Goal: Task Accomplishment & Management: Manage account settings

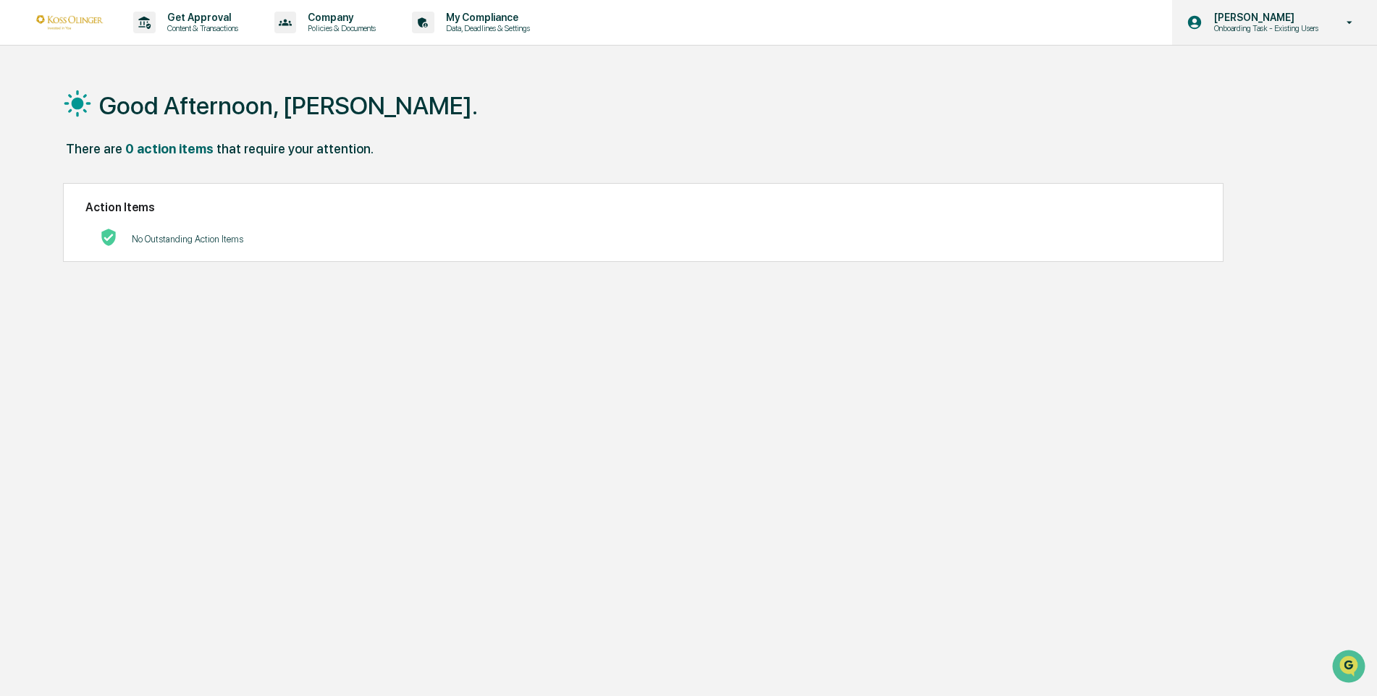
click at [1312, 21] on p "[PERSON_NAME]" at bounding box center [1263, 18] width 123 height 12
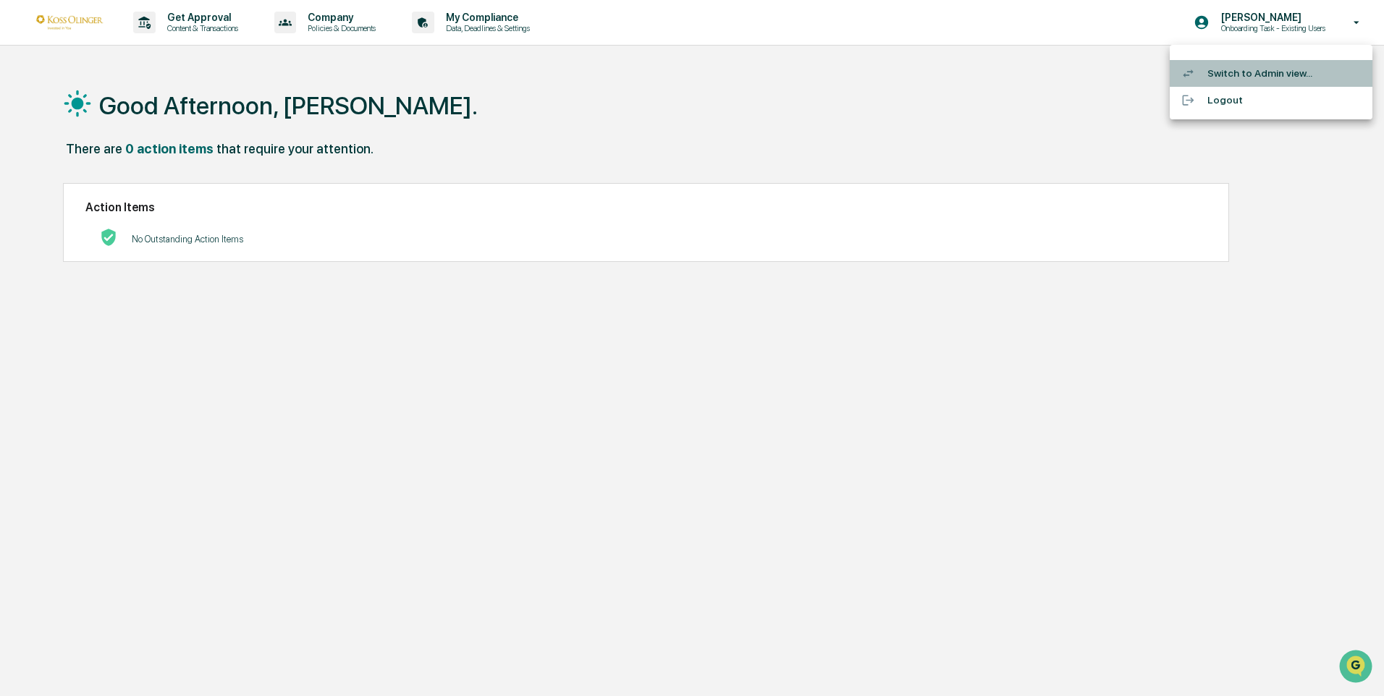
click at [1268, 73] on li "Switch to Admin view..." at bounding box center [1271, 73] width 203 height 27
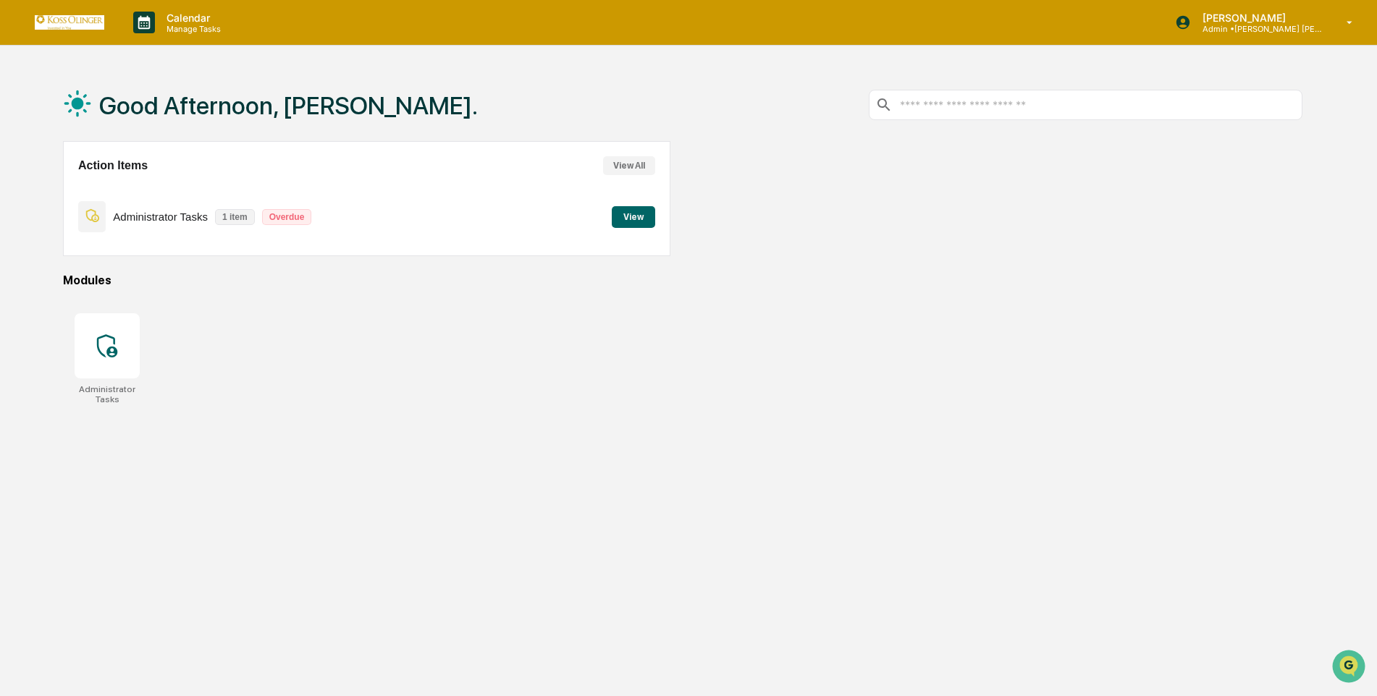
click at [647, 216] on button "View" at bounding box center [633, 217] width 43 height 22
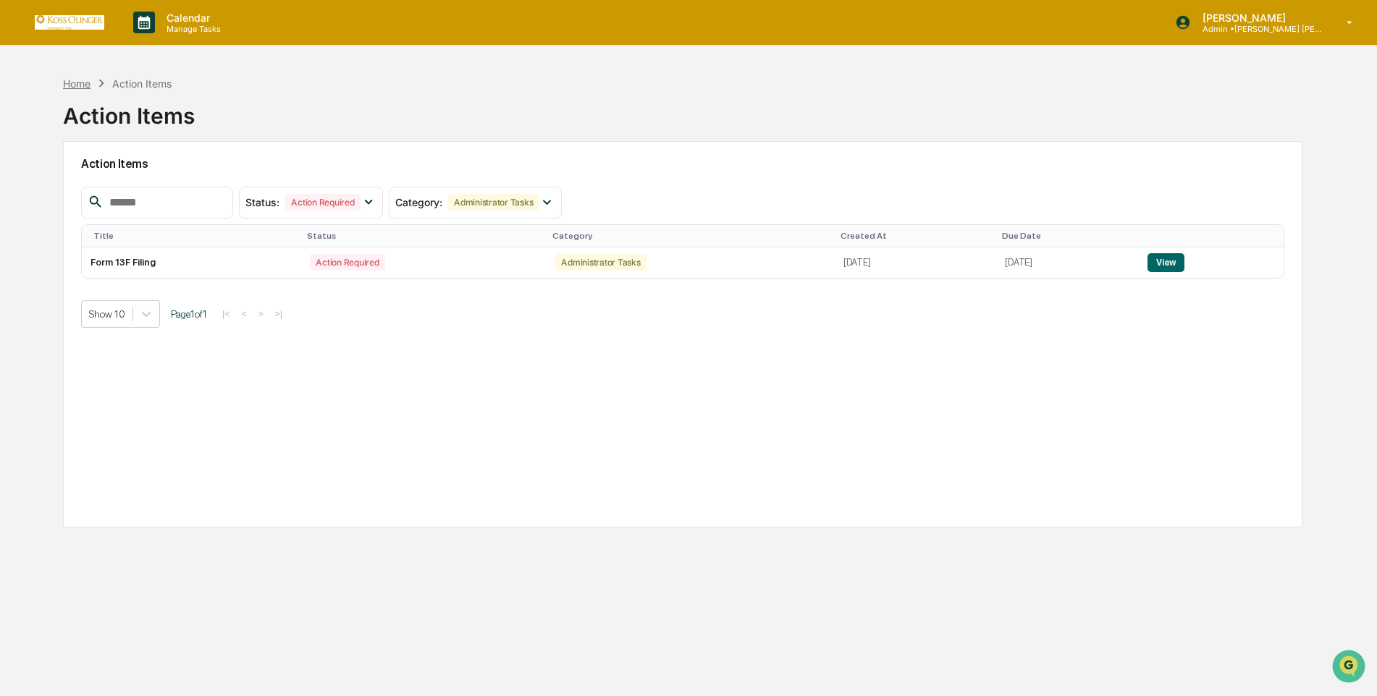
click at [68, 81] on div "Home" at bounding box center [77, 83] width 28 height 12
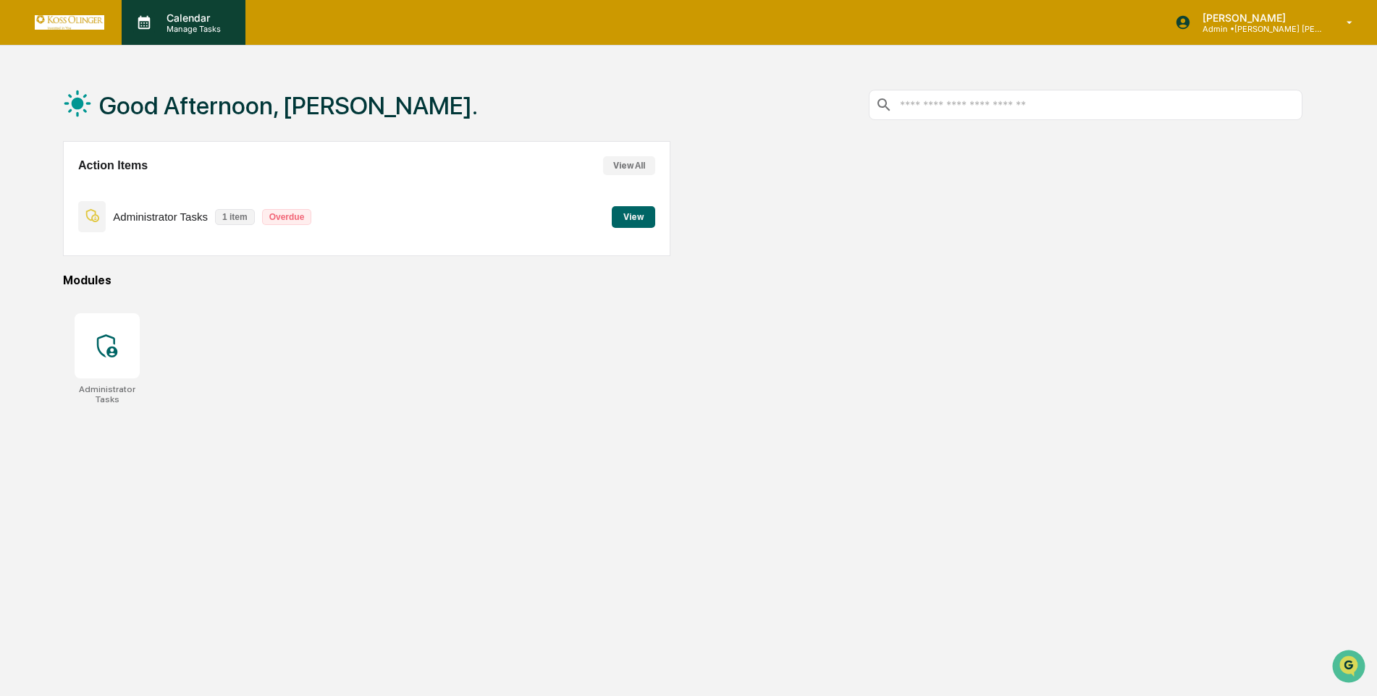
click at [183, 29] on p "Manage Tasks" at bounding box center [191, 29] width 73 height 10
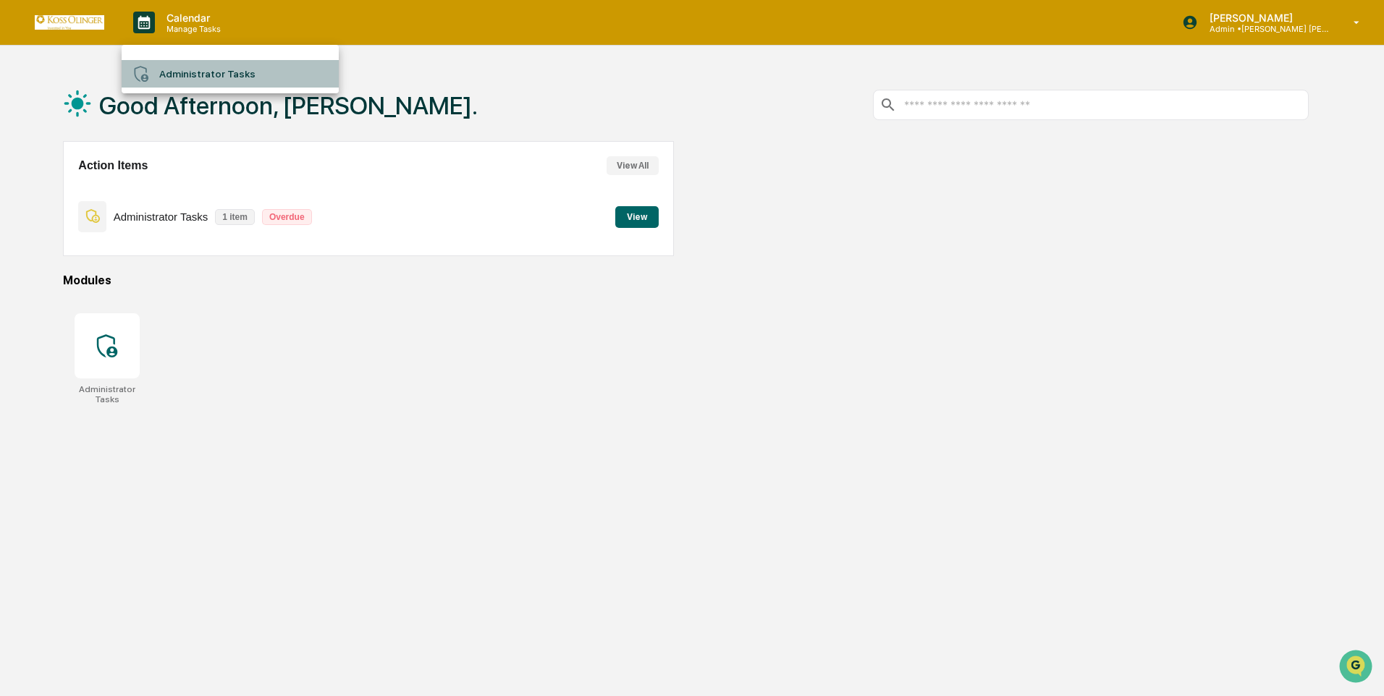
click at [190, 70] on li "Administrator Tasks" at bounding box center [230, 74] width 217 height 28
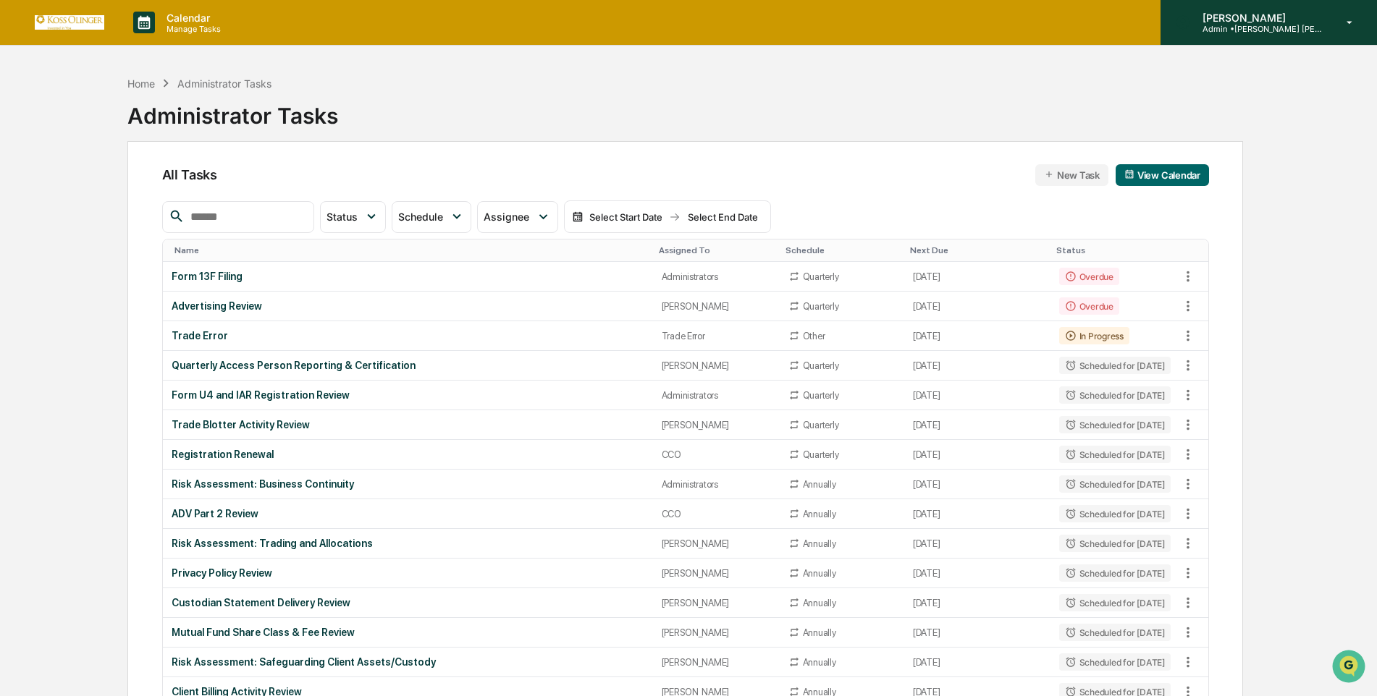
click at [1325, 20] on p "[PERSON_NAME]" at bounding box center [1258, 18] width 135 height 12
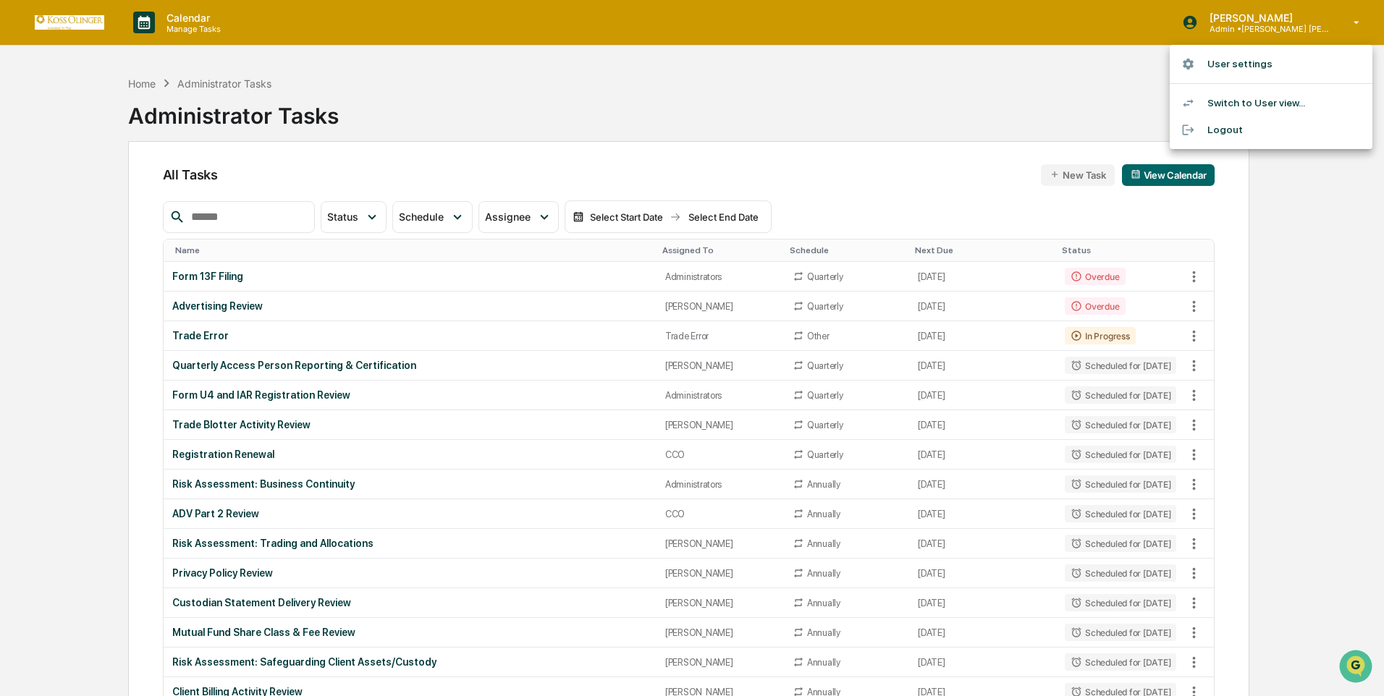
click at [1289, 234] on div at bounding box center [692, 348] width 1384 height 696
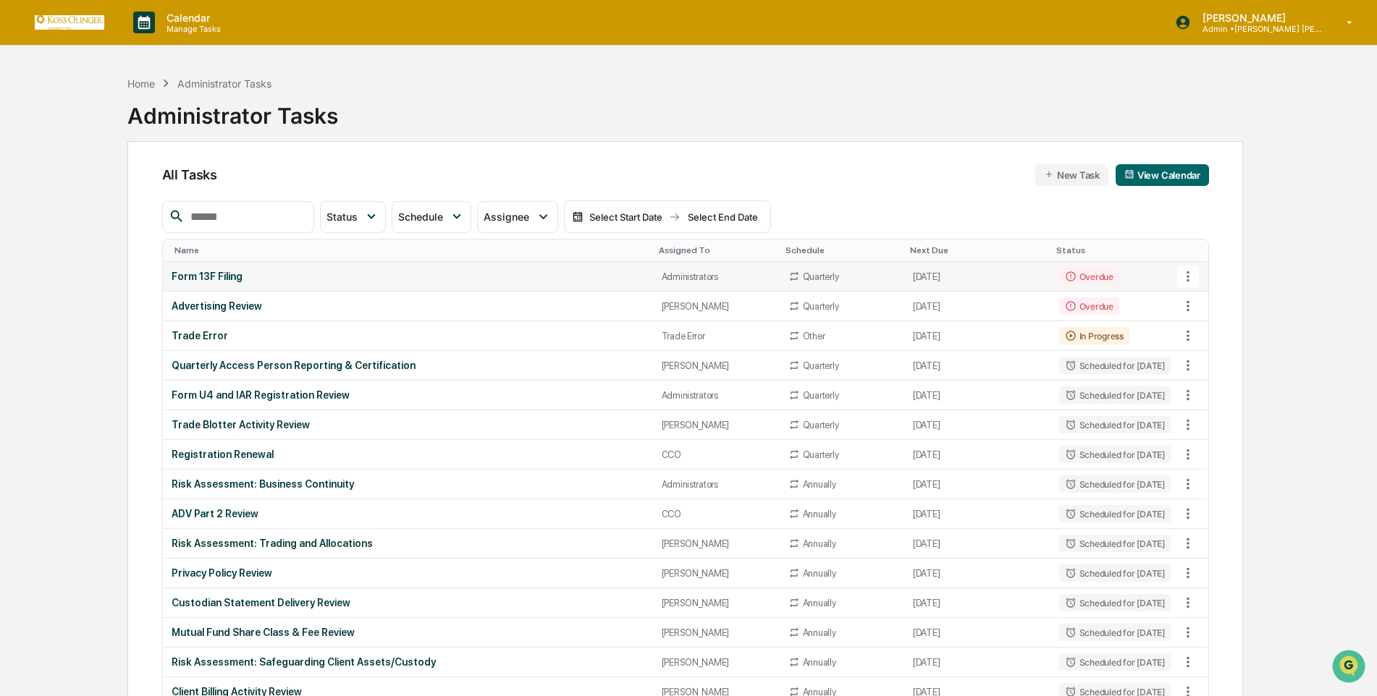
click at [1185, 272] on icon at bounding box center [1188, 277] width 16 height 16
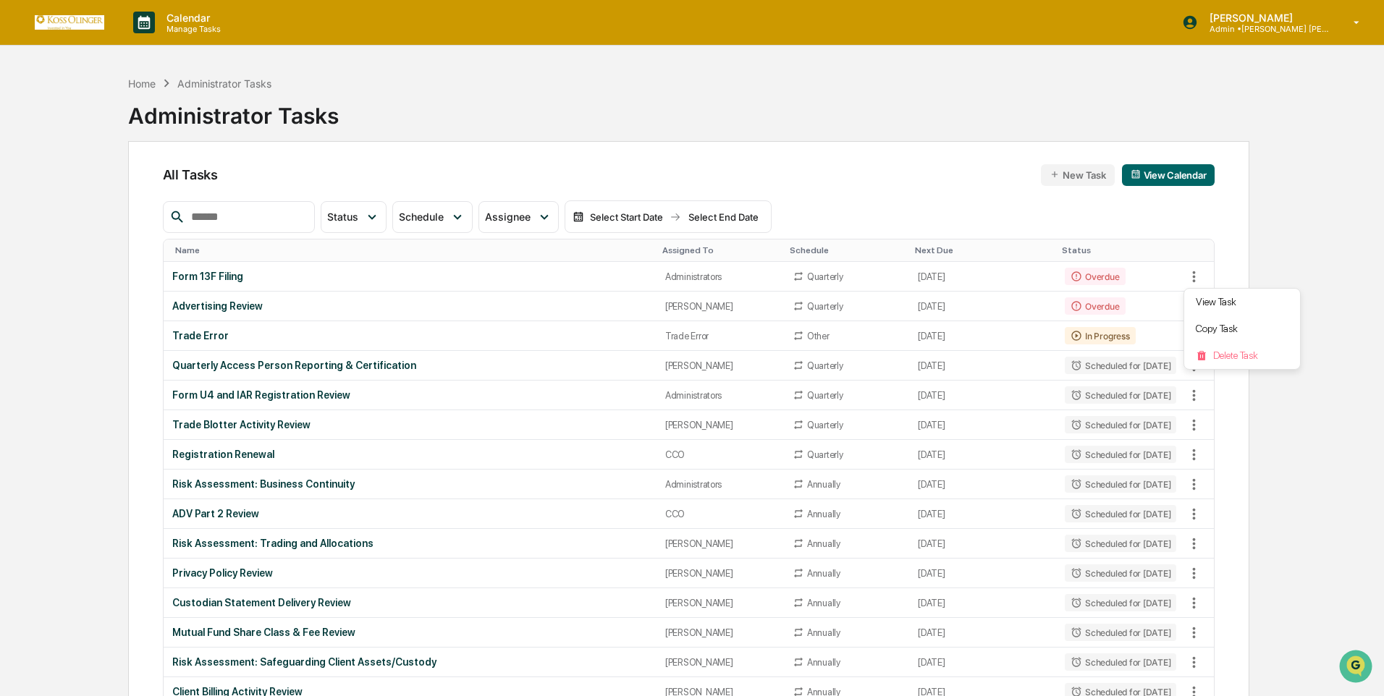
click at [1312, 237] on div at bounding box center [692, 348] width 1384 height 696
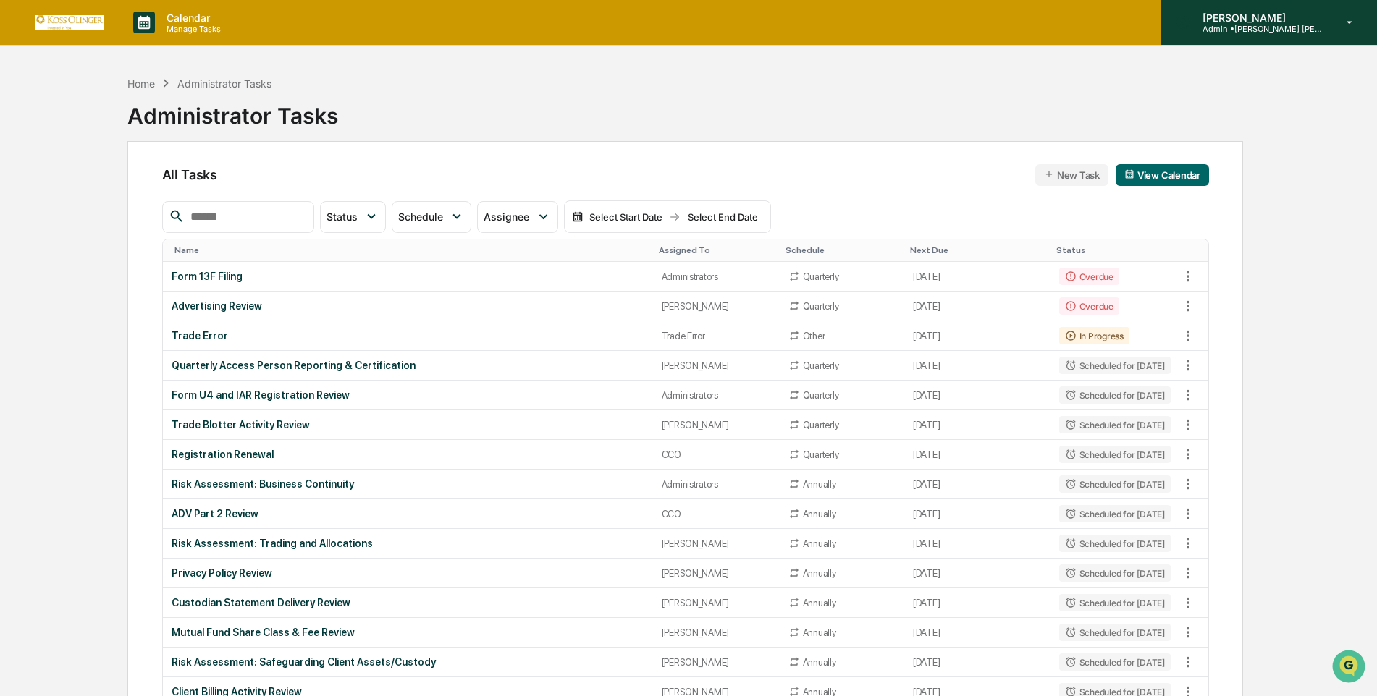
click at [1322, 29] on p "Admin • [PERSON_NAME] [PERSON_NAME] Consulting, LLC" at bounding box center [1258, 29] width 135 height 10
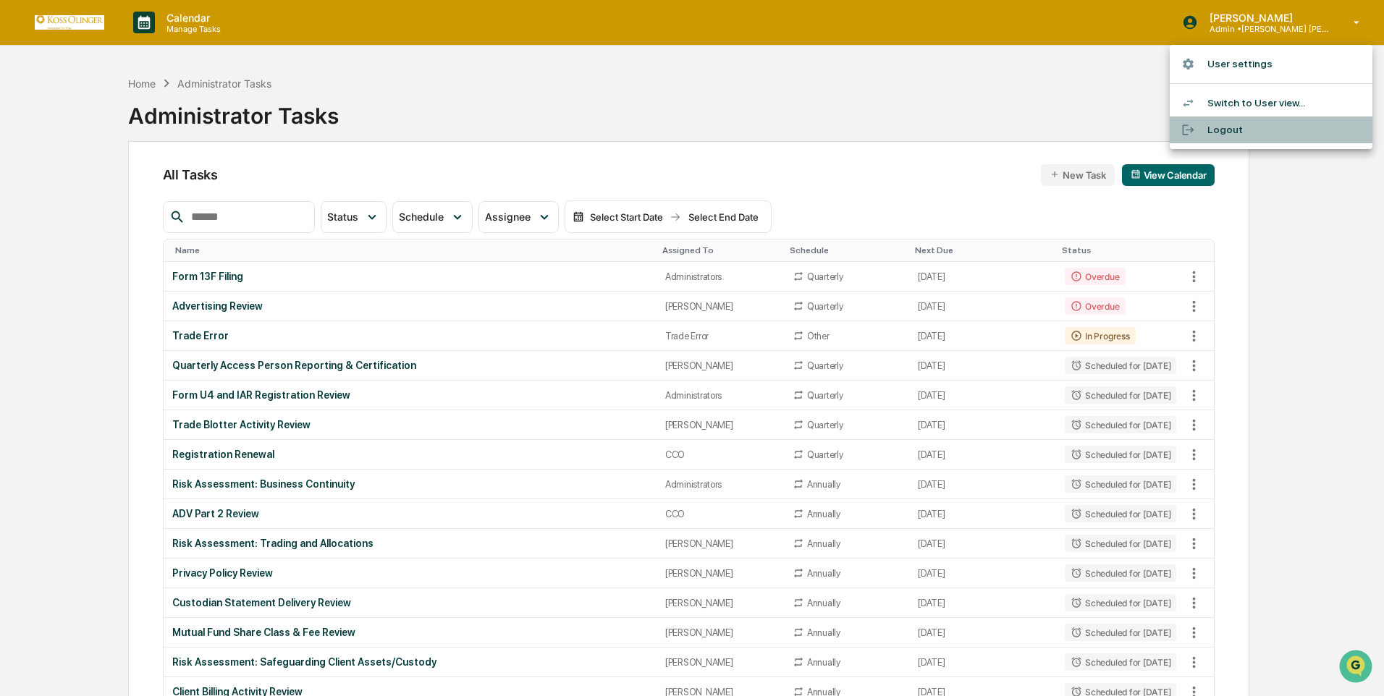
click at [1235, 123] on li "Logout" at bounding box center [1271, 130] width 203 height 27
